Goal: Find specific page/section: Find specific page/section

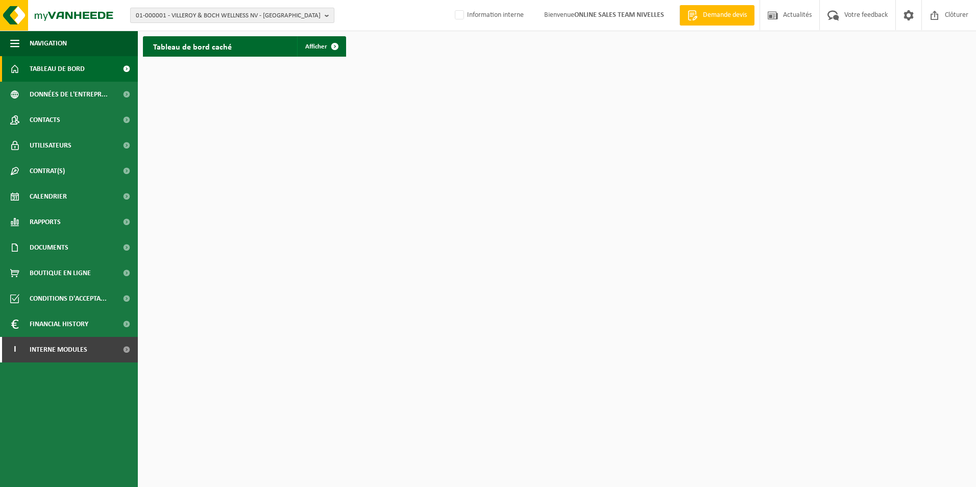
click at [173, 12] on span "01-000001 - VILLEROY & BOCH WELLNESS NV - [GEOGRAPHIC_DATA]" at bounding box center [228, 15] width 185 height 15
click at [176, 29] on input "text" at bounding box center [232, 32] width 199 height 13
type input "m"
type input "[PERSON_NAME]"
click at [226, 45] on strong "[PERSON_NAME]" at bounding box center [211, 47] width 30 height 7
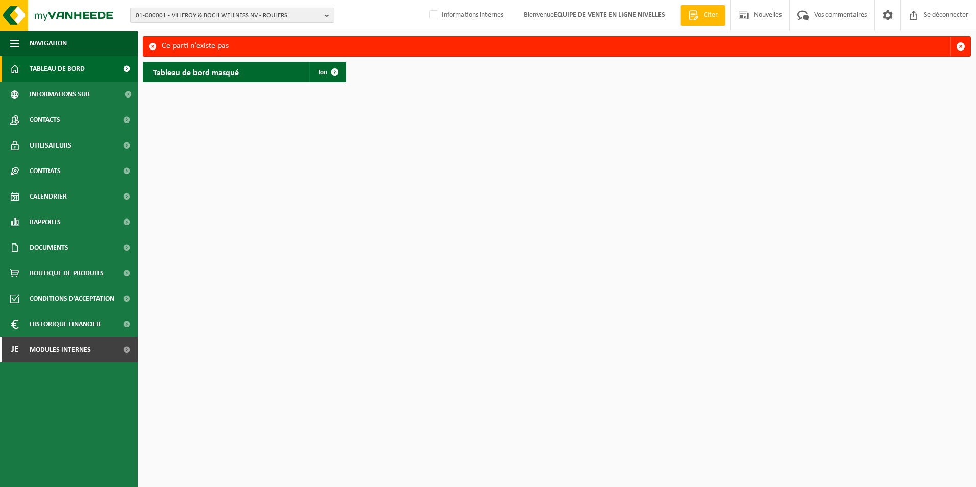
click at [215, 10] on span "01-000001 - VILLEROY & BOCH WELLNESS NV - ROULERS" at bounding box center [228, 15] width 185 height 15
click at [202, 27] on input "text" at bounding box center [232, 32] width 199 height 13
type input "m"
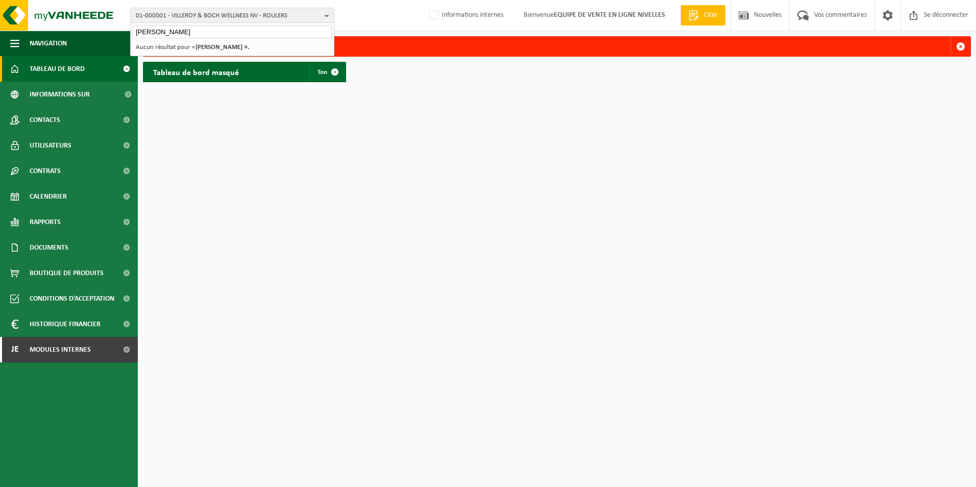
type input "[PERSON_NAME]"
click at [212, 50] on strong "[PERSON_NAME] »." at bounding box center [222, 47] width 54 height 7
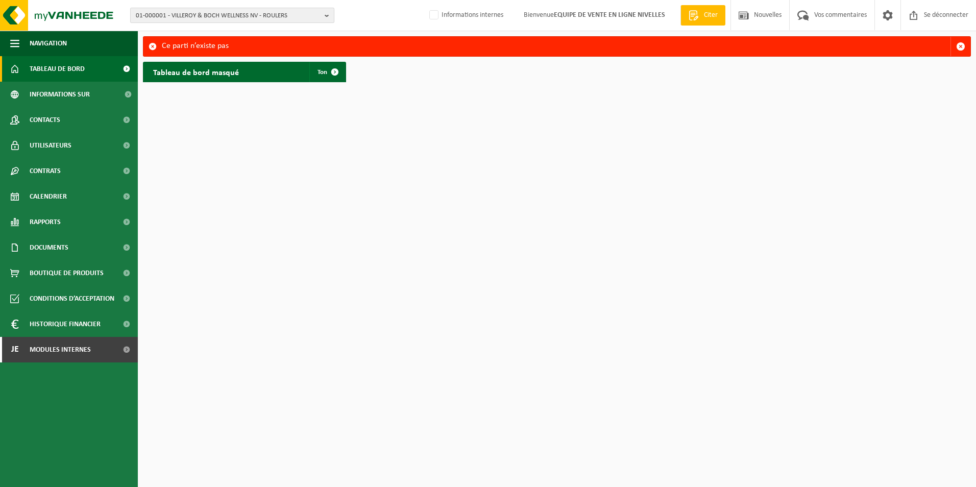
click at [186, 11] on span "01-000001 - VILLEROY & BOCH WELLNESS NV - ROULERS" at bounding box center [228, 15] width 185 height 15
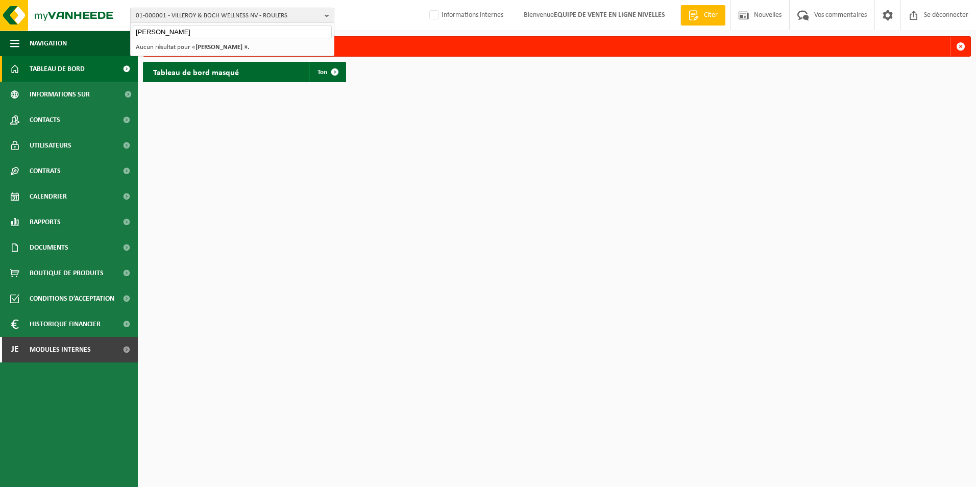
type input "MAMAKOS"
click at [211, 44] on strong "[PERSON_NAME] »." at bounding box center [222, 47] width 54 height 7
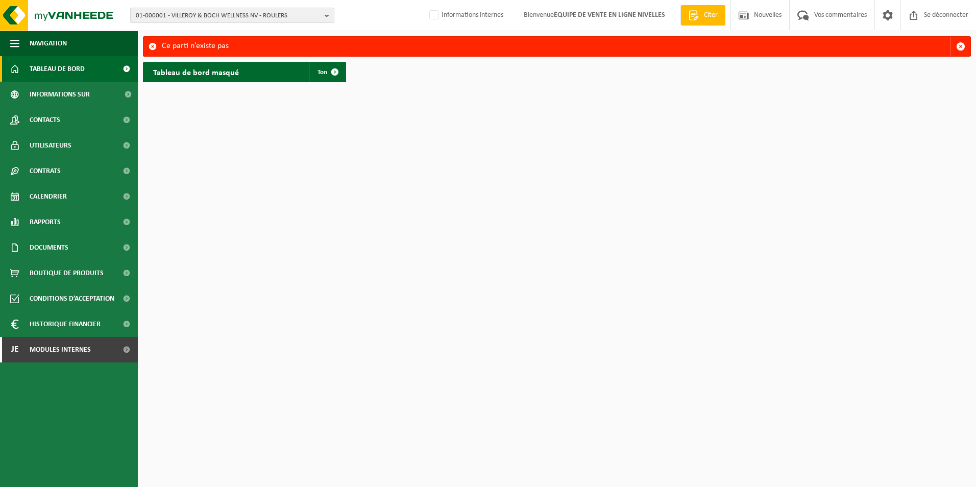
click at [213, 14] on span "01-000001 - VILLEROY & BOCH WELLNESS NV - ROULERS" at bounding box center [228, 15] width 185 height 15
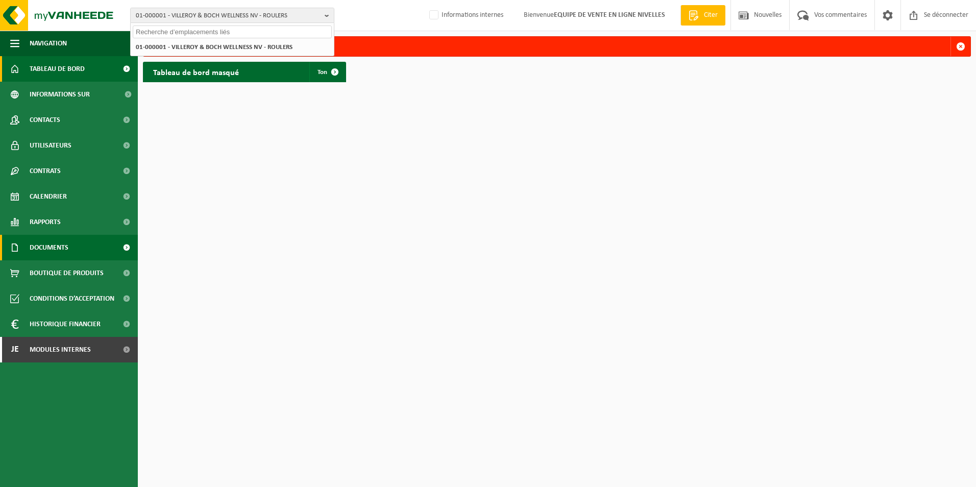
click at [39, 243] on span "Documents" at bounding box center [49, 248] width 39 height 26
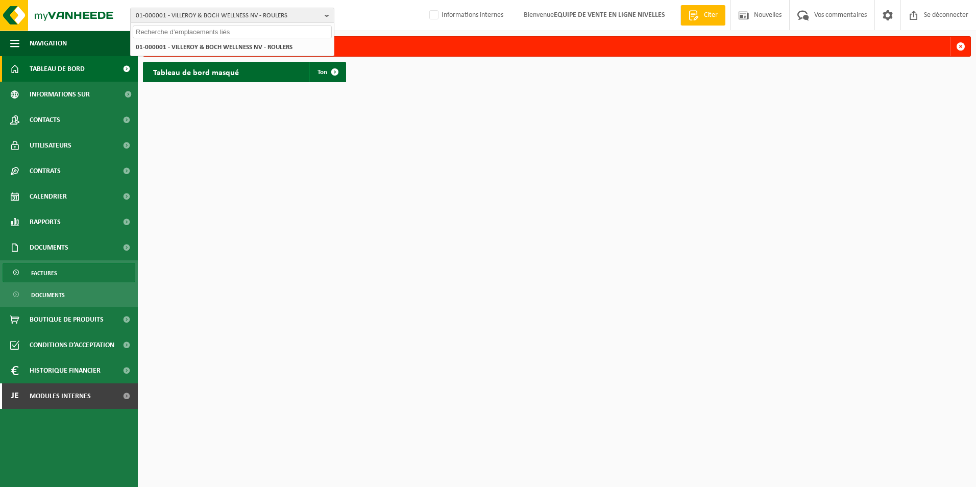
click at [36, 271] on span "Factures" at bounding box center [44, 272] width 26 height 19
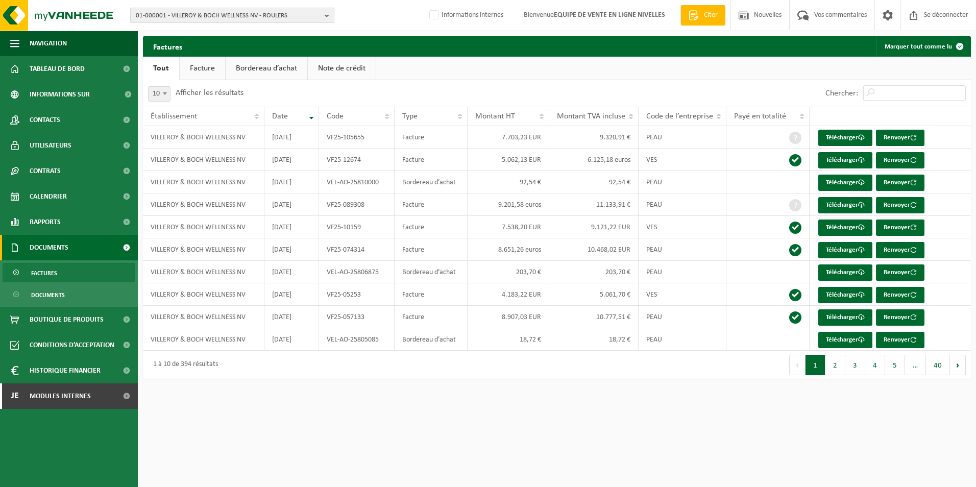
click at [232, 18] on span "01-000001 - VILLEROY & BOCH WELLNESS NV - ROULERS" at bounding box center [228, 15] width 185 height 15
type input "MAMAKOS"
